Goal: Task Accomplishment & Management: Complete application form

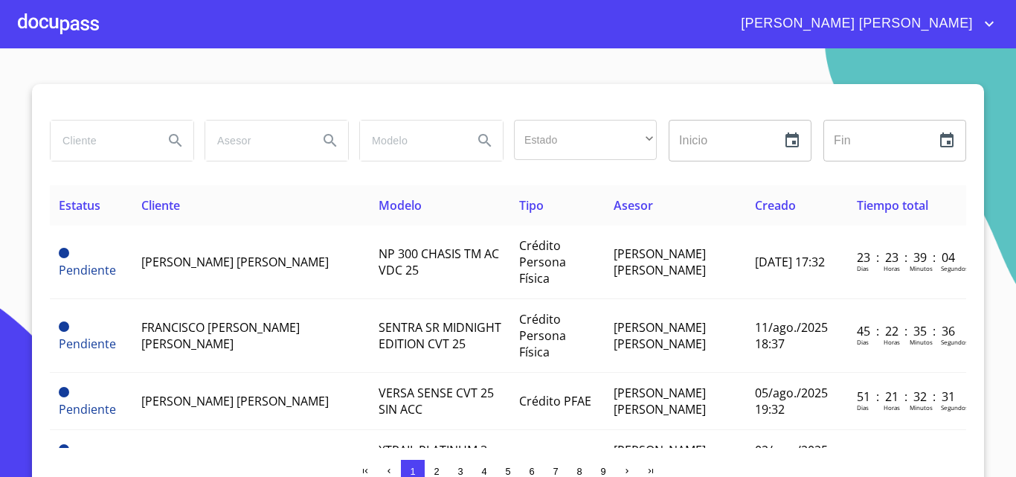
click at [981, 15] on icon "account of current user" at bounding box center [990, 24] width 18 height 18
click at [974, 37] on li "Salir" at bounding box center [974, 31] width 48 height 27
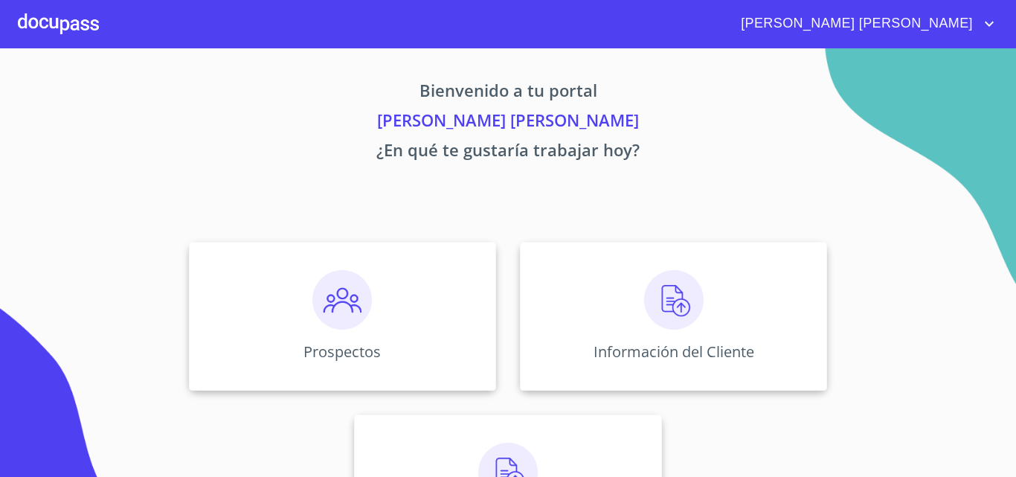
click at [703, 292] on div "Información del Cliente" at bounding box center [673, 316] width 307 height 149
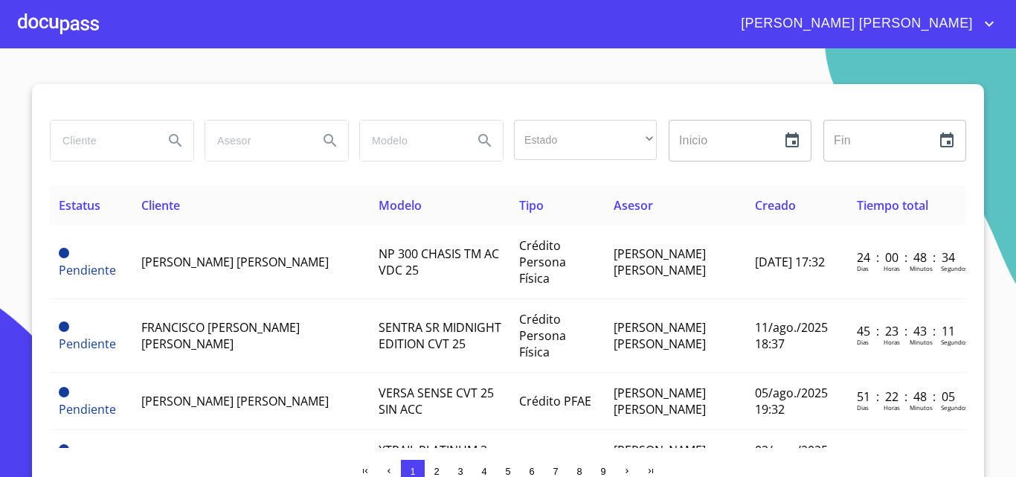
click at [88, 147] on input "search" at bounding box center [101, 141] width 101 height 40
type input "[PERSON_NAME]"
click at [173, 147] on icon "Search" at bounding box center [176, 141] width 18 height 18
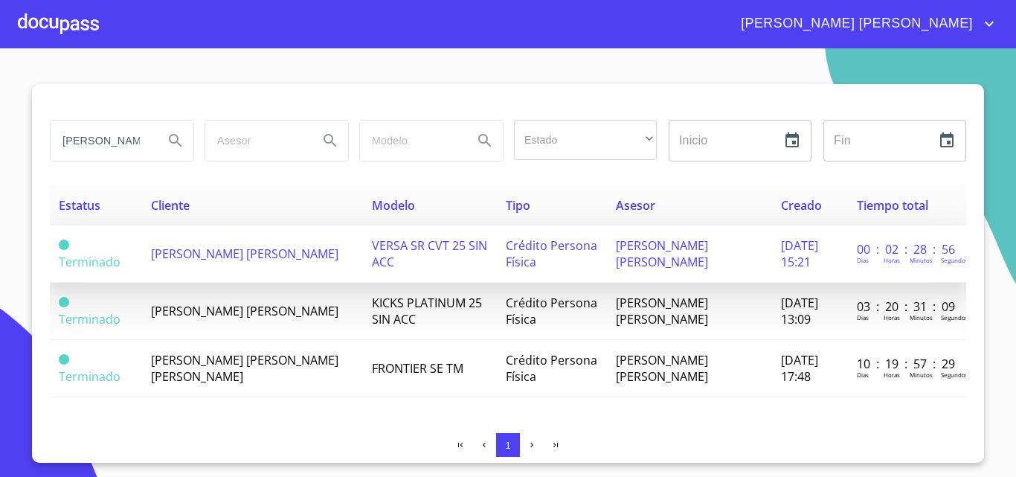
click at [234, 253] on span "[PERSON_NAME] [PERSON_NAME]" at bounding box center [244, 254] width 187 height 16
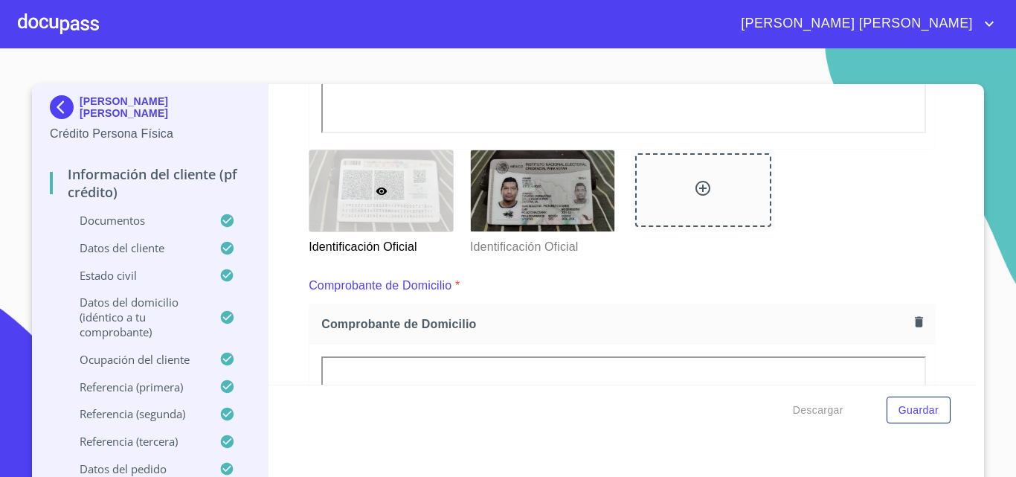
scroll to position [521, 0]
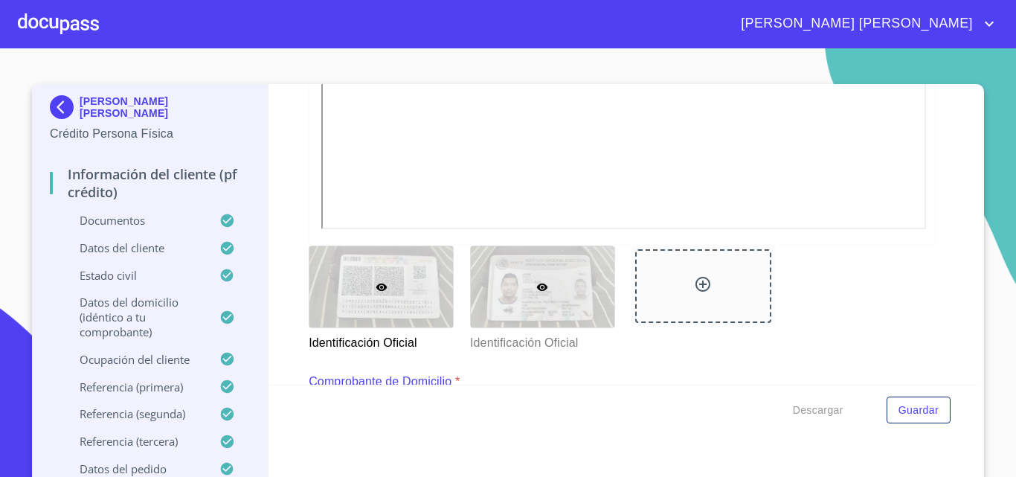
click at [511, 280] on div at bounding box center [543, 286] width 144 height 81
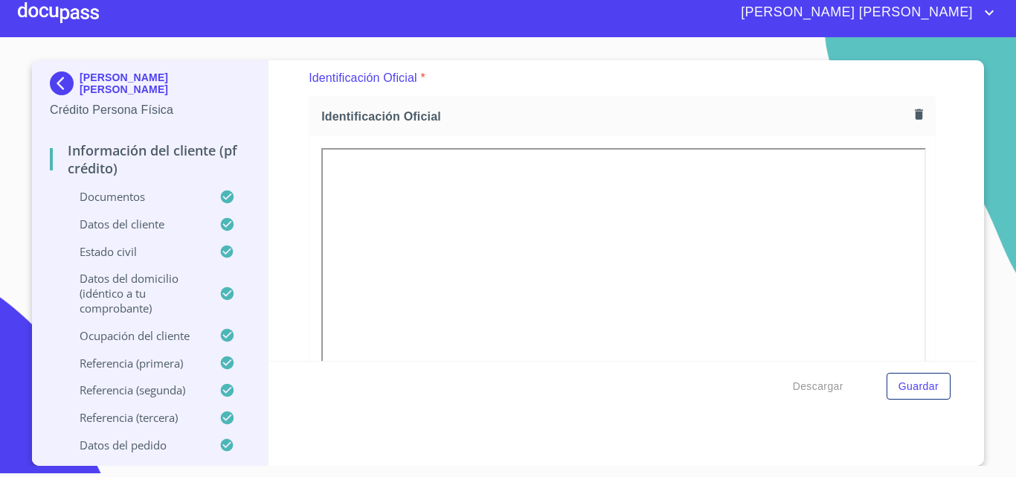
click at [73, 7] on div at bounding box center [58, 13] width 81 height 48
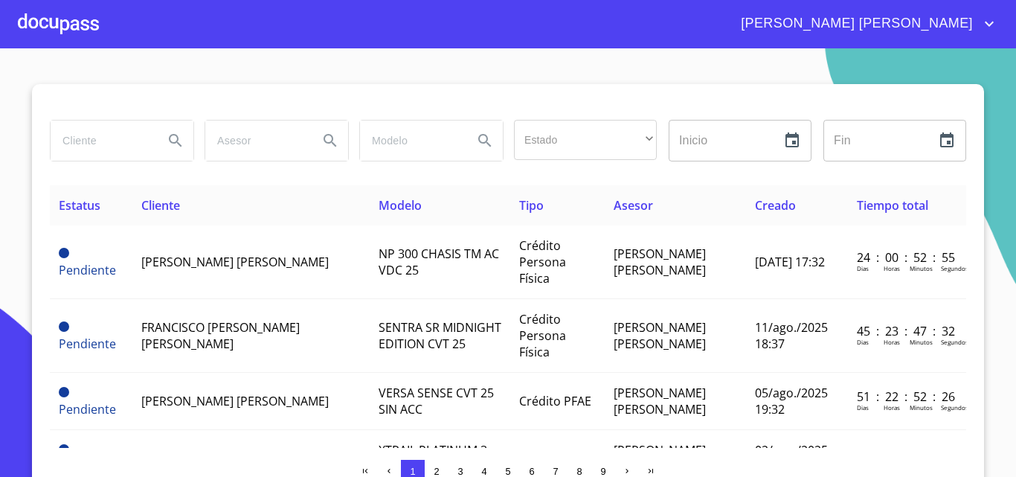
click at [100, 136] on input "search" at bounding box center [101, 141] width 101 height 40
type input "[PERSON_NAME]"
click at [167, 137] on icon "Search" at bounding box center [176, 141] width 18 height 18
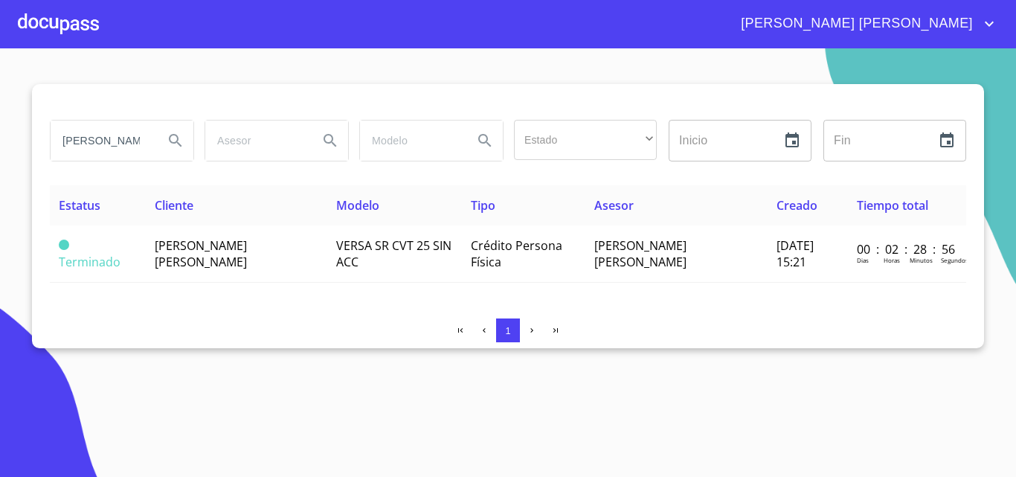
click at [168, 140] on icon "Search" at bounding box center [176, 141] width 18 height 18
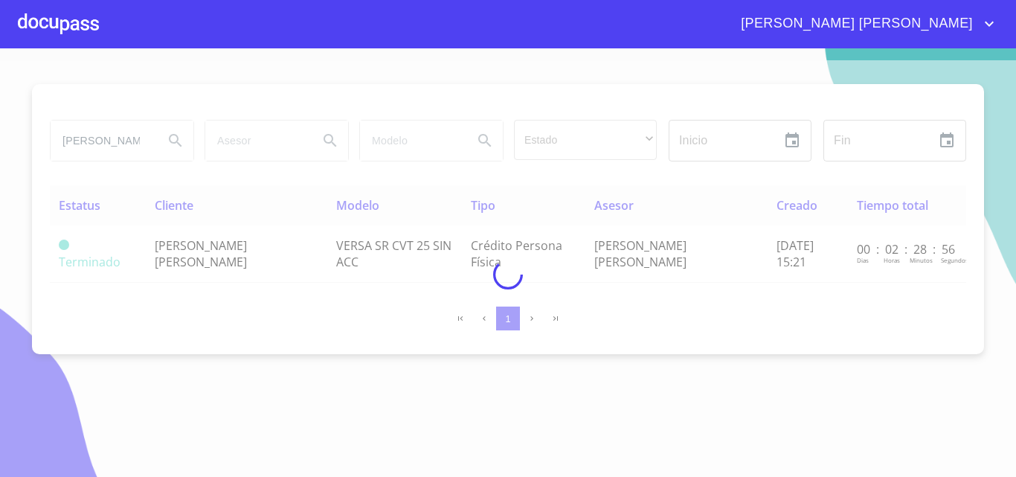
click at [219, 248] on div at bounding box center [508, 274] width 1016 height 429
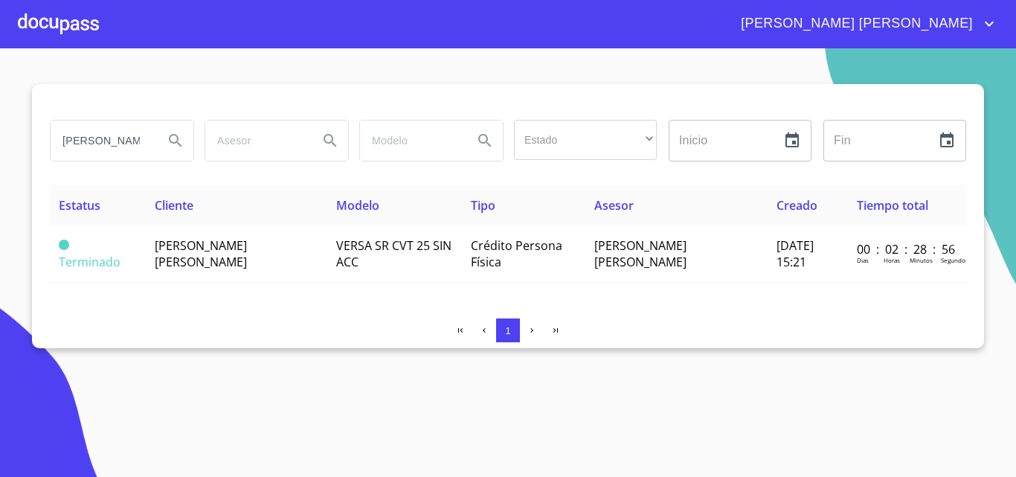
click at [219, 248] on span "[PERSON_NAME] [PERSON_NAME]" at bounding box center [201, 253] width 92 height 33
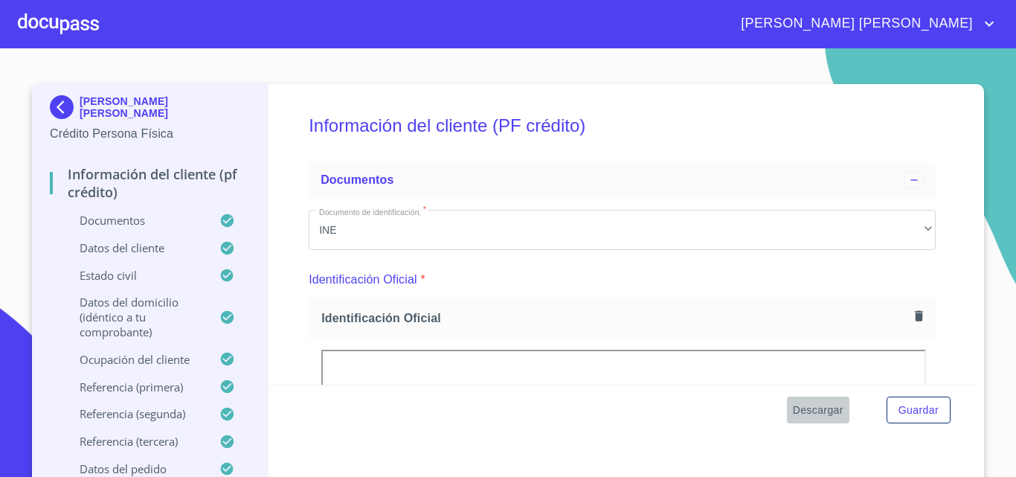
click at [812, 414] on span "Descargar" at bounding box center [818, 410] width 51 height 19
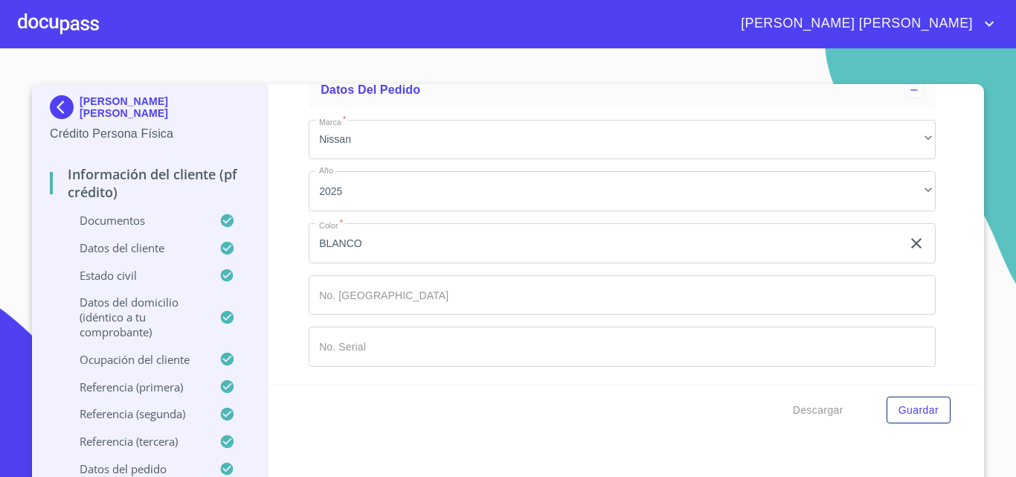
scroll to position [9008, 0]
click at [981, 13] on span "[PERSON_NAME] [PERSON_NAME]" at bounding box center [864, 24] width 269 height 24
click at [984, 34] on li "Salir" at bounding box center [974, 31] width 48 height 27
